Goal: Find contact information: Find contact information

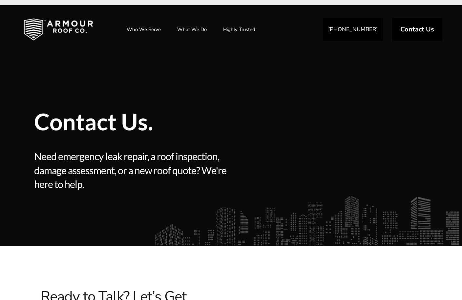
click at [346, 109] on div at bounding box center [383, 140] width 102 height 186
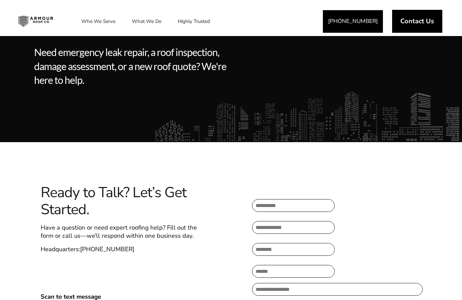
scroll to position [40, 0]
